Goal: Communication & Community: Share content

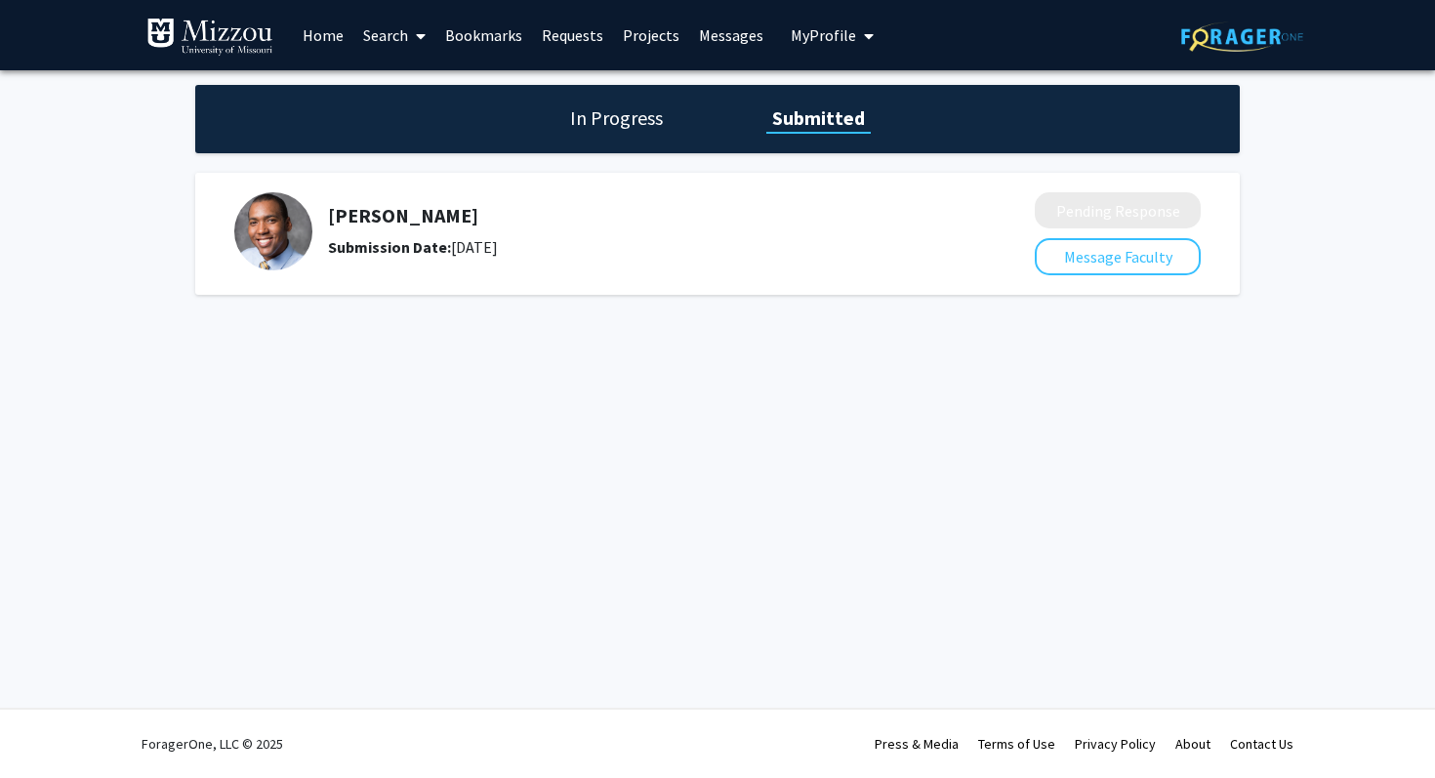
click at [572, 185] on div "[PERSON_NAME] Submission Date: [DATE] Pending Response Message Faculty" at bounding box center [717, 234] width 1044 height 122
click at [330, 39] on link "Home" at bounding box center [323, 35] width 61 height 68
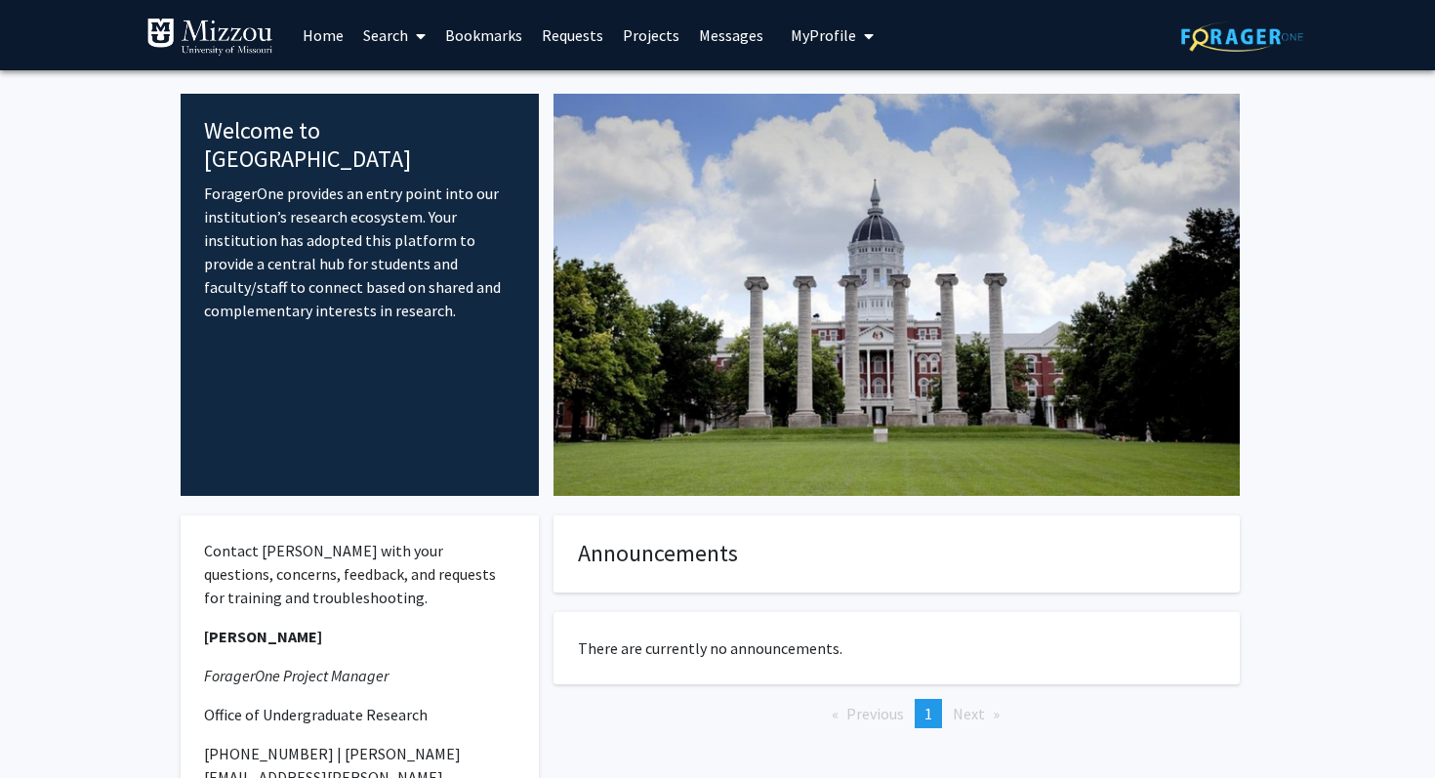
click at [731, 28] on link "Messages" at bounding box center [731, 35] width 84 height 68
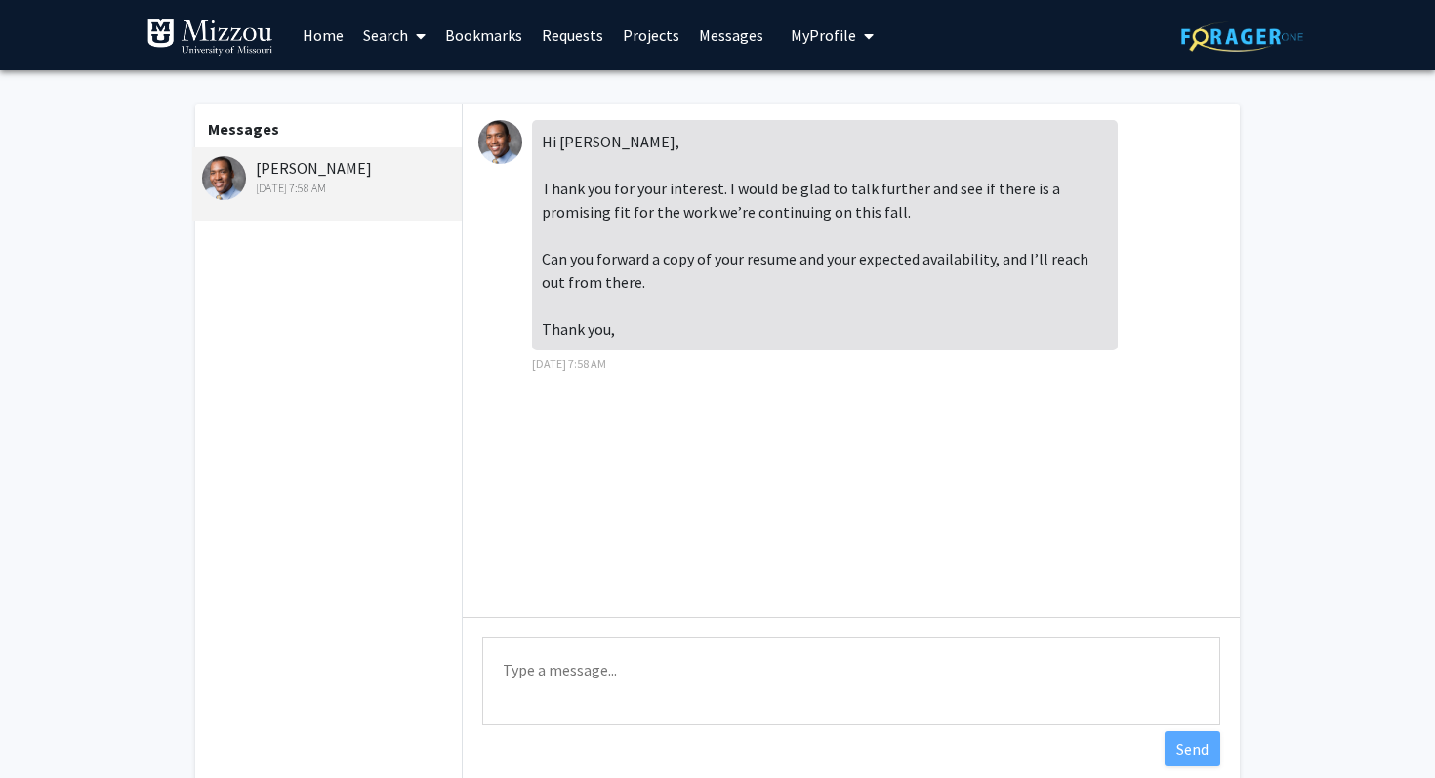
click at [647, 669] on textarea "Type a message" at bounding box center [851, 681] width 738 height 88
paste textarea "file:///Users/emilybuderus/Library/CloudStorage/OneDrive-UniversityofMissouri/R…"
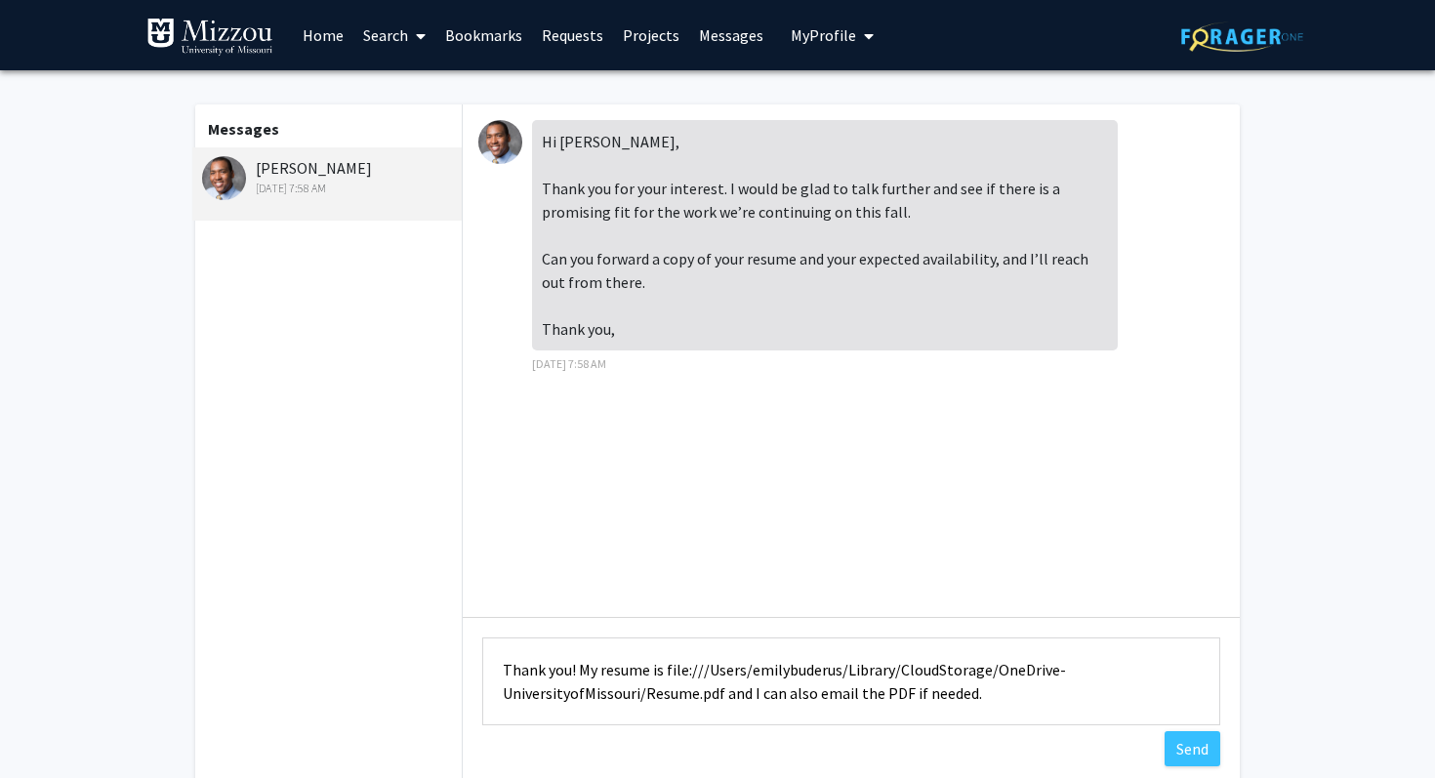
scroll to position [25, 0]
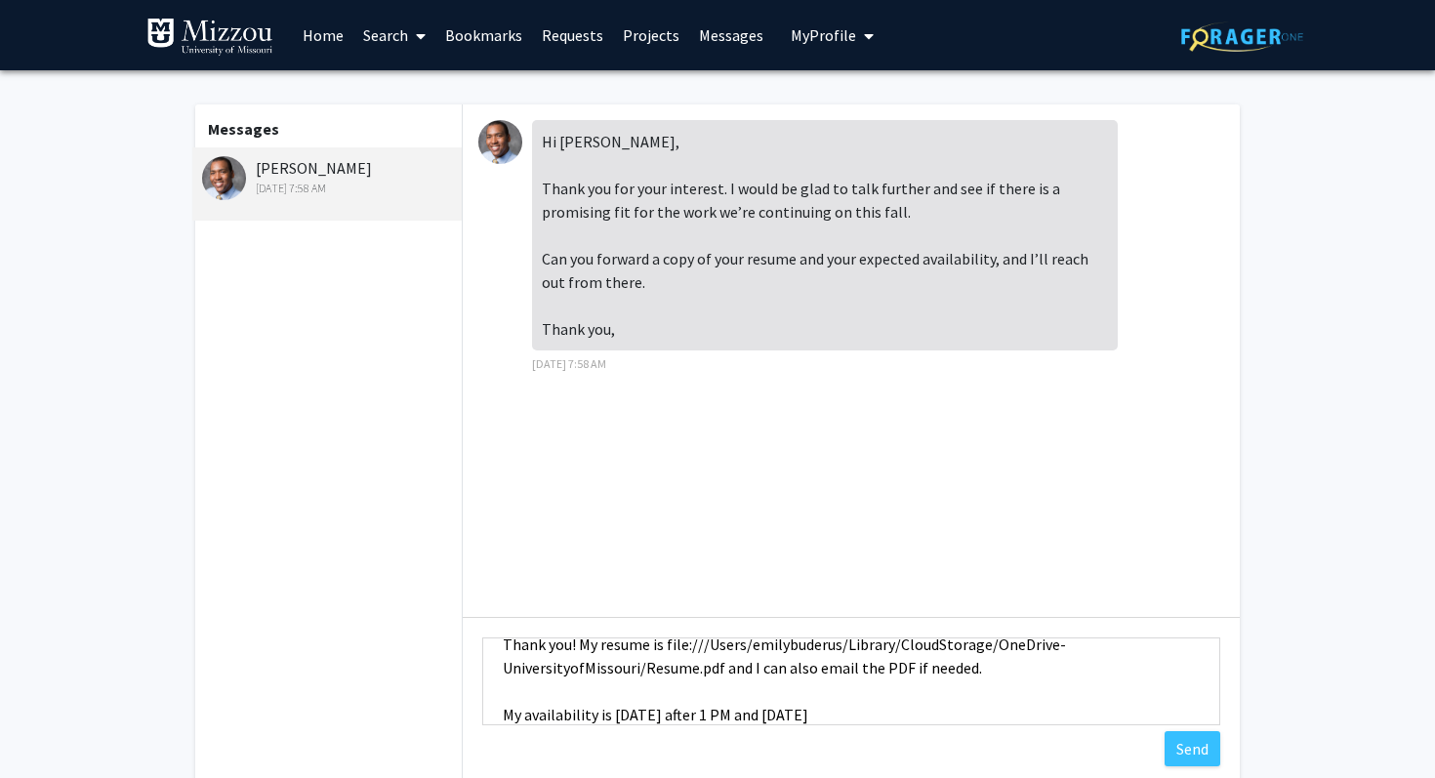
click at [761, 715] on textarea "Thank you! My resume is file:///Users/emilybuderus/Library/CloudStorage/OneDriv…" at bounding box center [851, 681] width 738 height 88
click at [923, 716] on textarea "Thank you! My resume is file:///Users/emilybuderus/Library/CloudStorage/OneDriv…" at bounding box center [851, 681] width 738 height 88
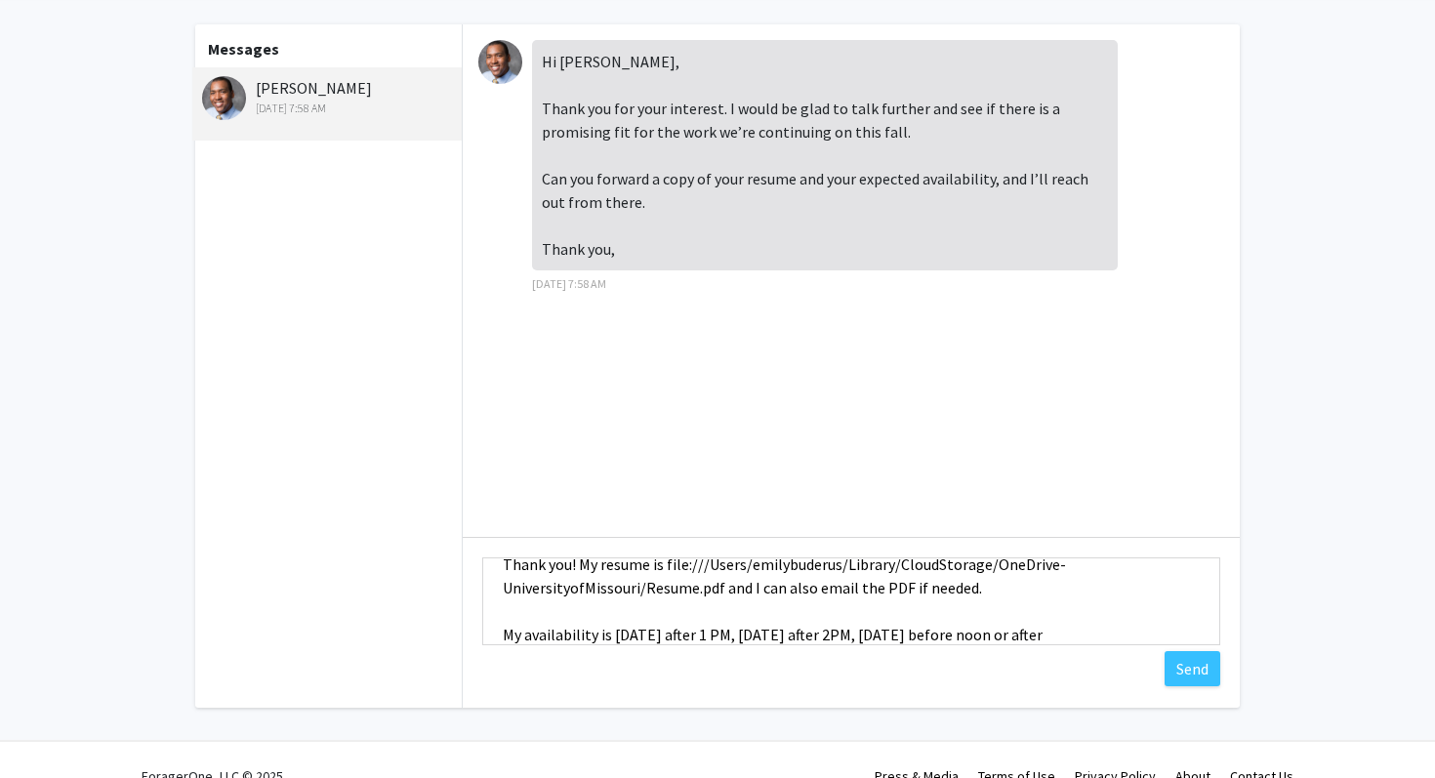
scroll to position [82, 0]
click at [1063, 632] on textarea "Thank you! My resume is file:///Users/emilybuderus/Library/CloudStorage/OneDriv…" at bounding box center [851, 599] width 738 height 88
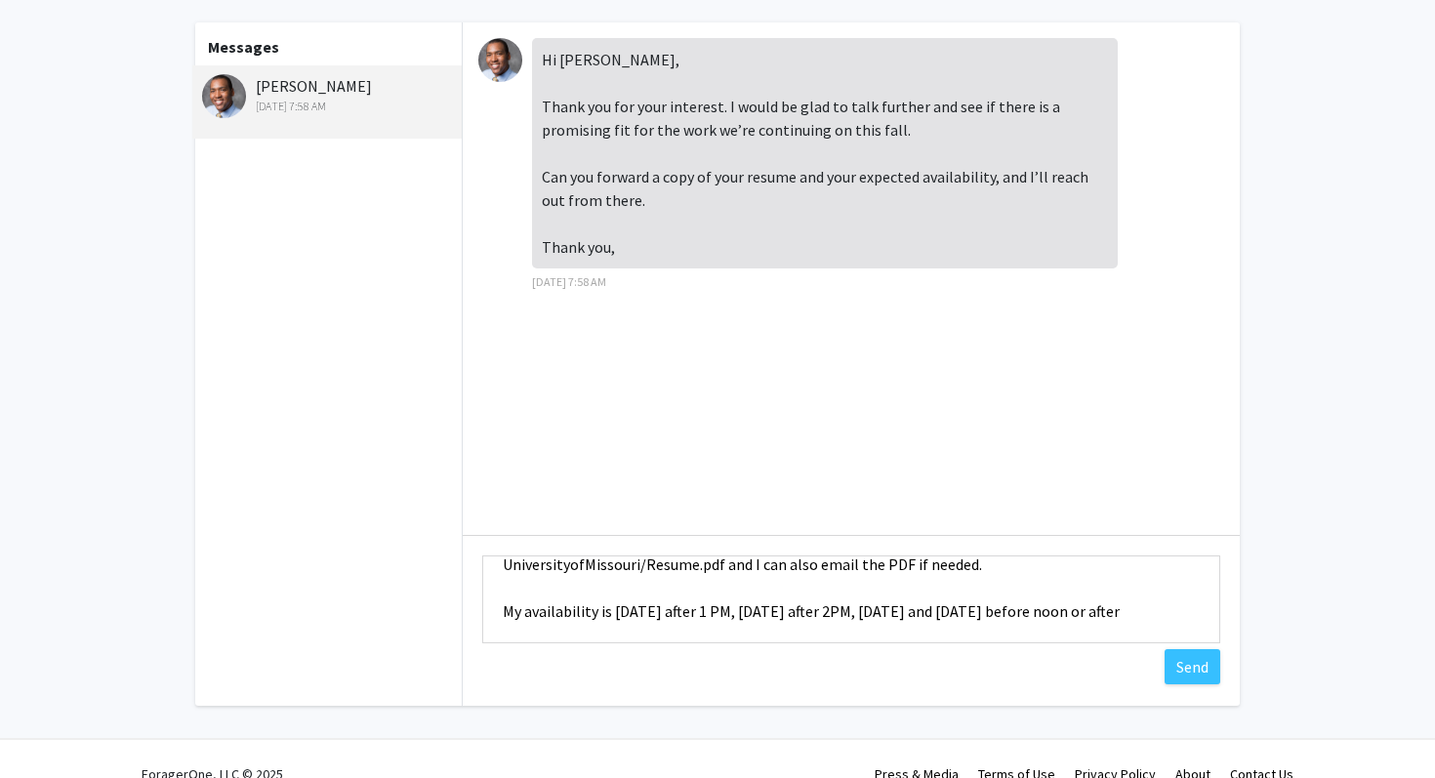
click at [696, 634] on textarea "Thank you! My resume is file:///Users/emilybuderus/Library/CloudStorage/OneDriv…" at bounding box center [851, 599] width 738 height 88
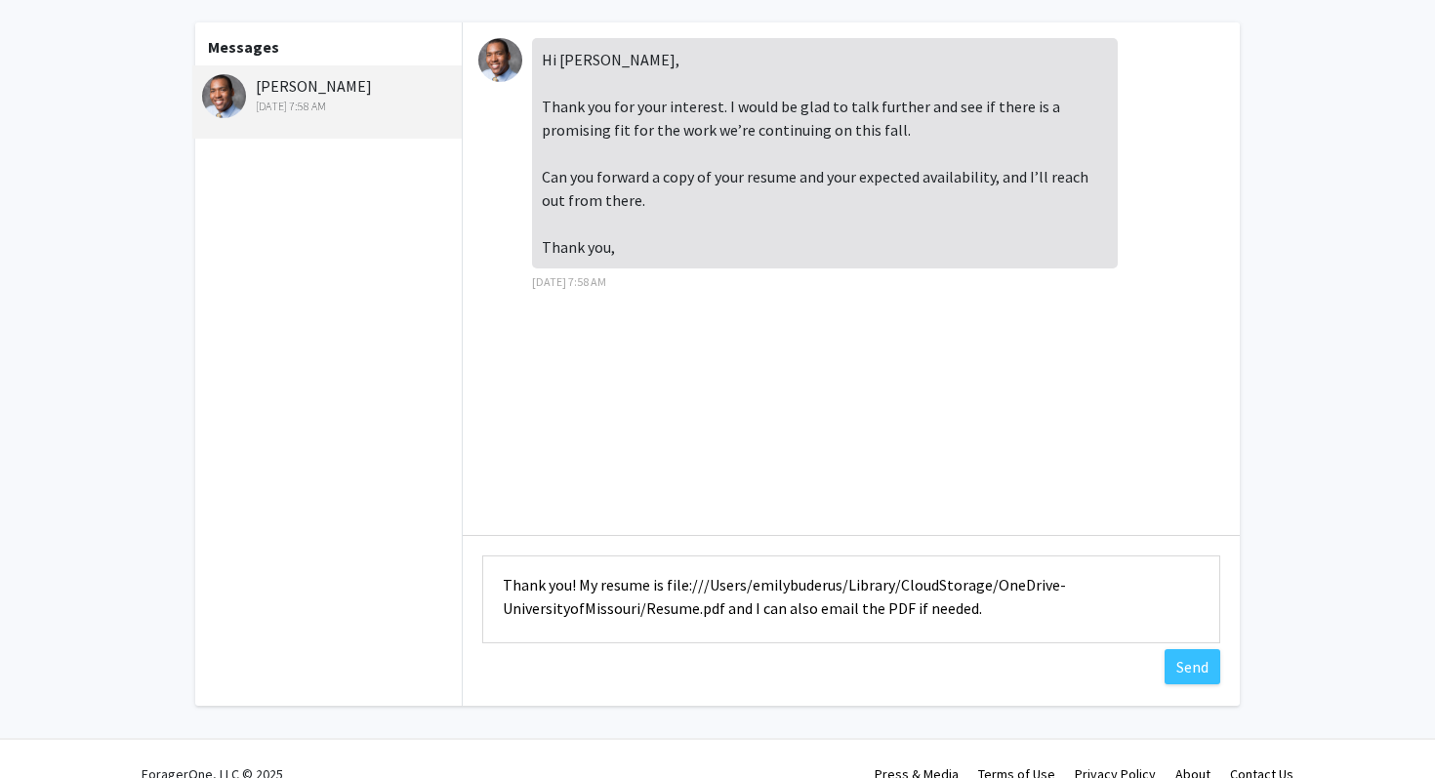
scroll to position [0, 0]
drag, startPoint x: 666, startPoint y: 589, endPoint x: 718, endPoint y: 620, distance: 61.3
click at [718, 620] on textarea "Thank you! My resume is file:///Users/emilybuderus/Library/CloudStorage/OneDriv…" at bounding box center [851, 599] width 738 height 88
type textarea "Thank you! My resume is file:///Users/emilybuderus/Library/CloudStorage/OneDriv…"
click at [994, 623] on textarea "Thank you! My resume is file:///Users/emilybuderus/Library/CloudStorage/OneDriv…" at bounding box center [851, 599] width 738 height 88
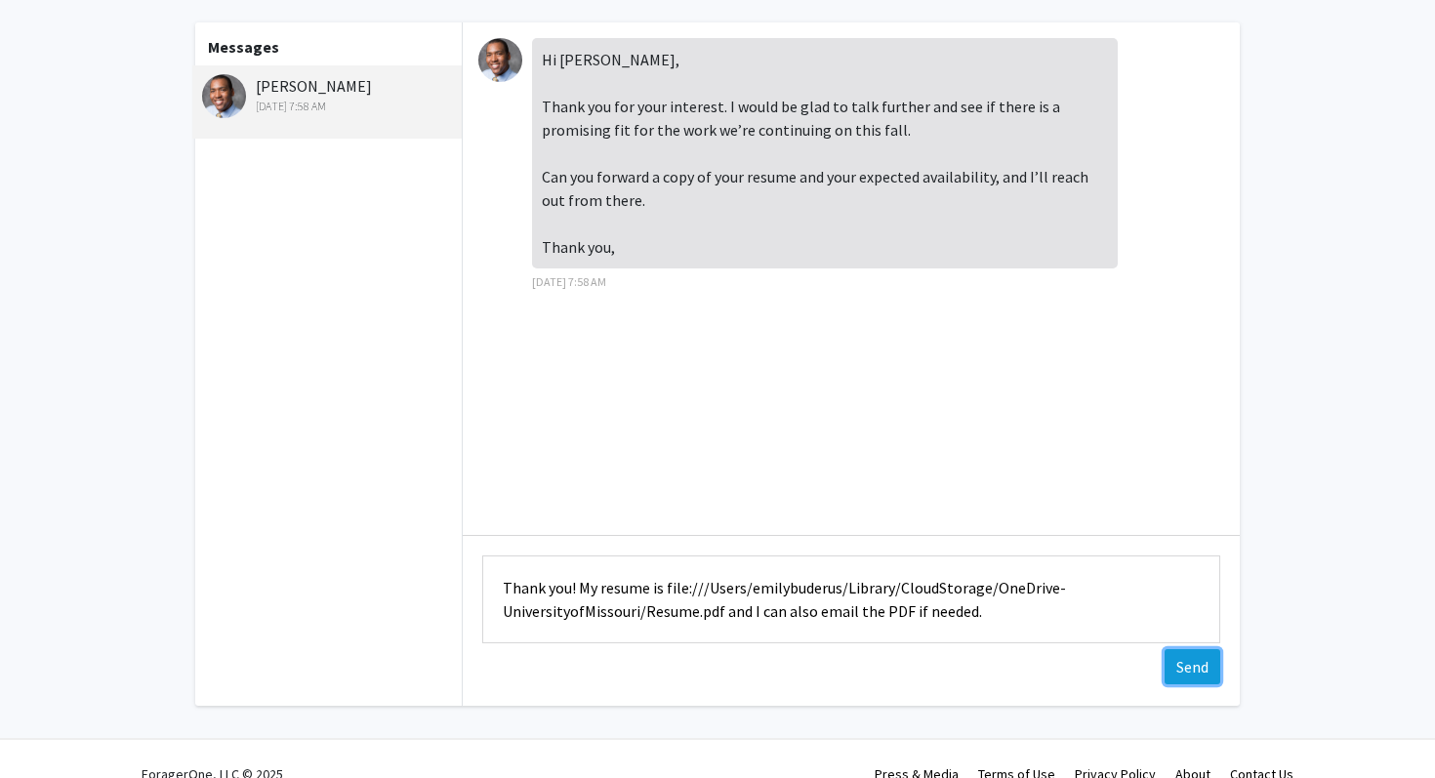
click at [1187, 673] on button "Send" at bounding box center [1192, 666] width 56 height 35
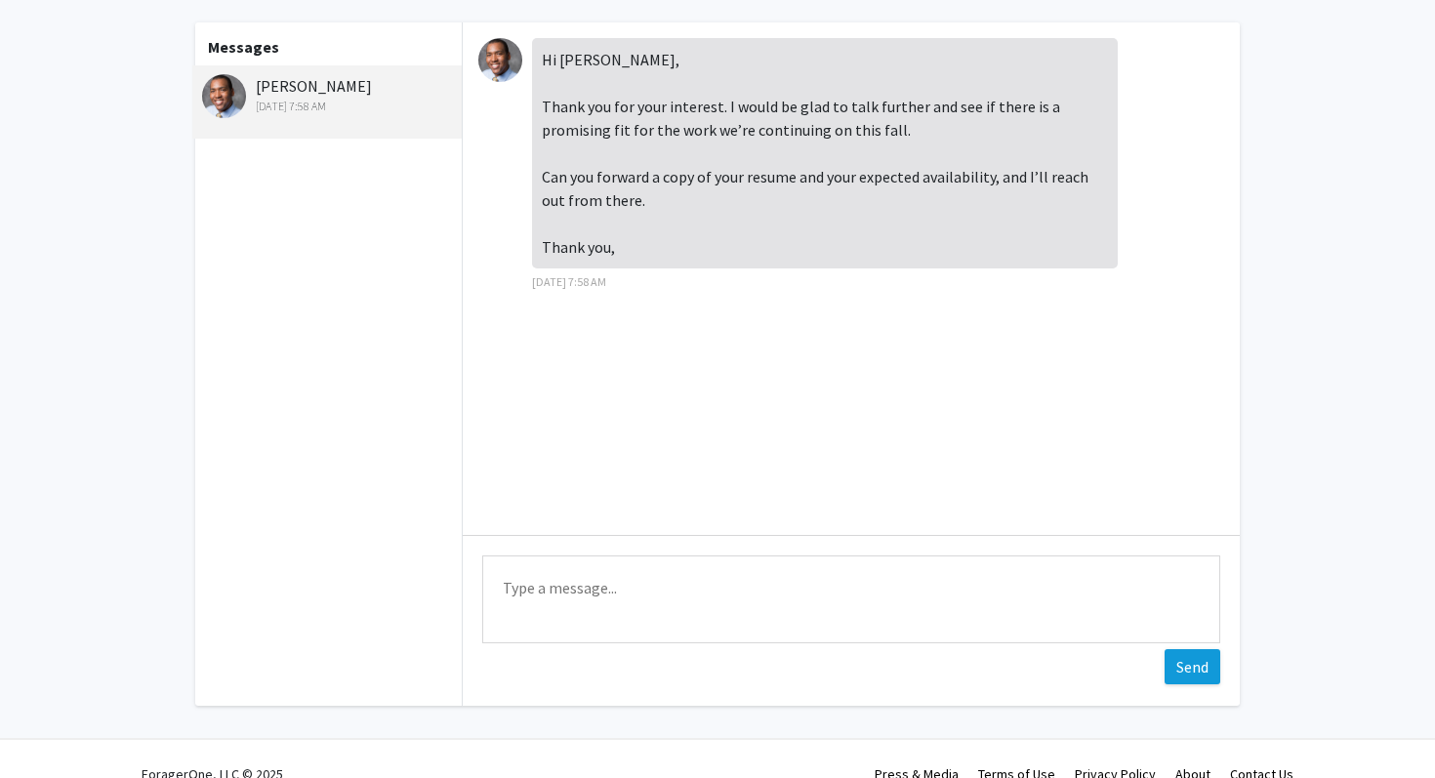
scroll to position [26, 0]
